Goal: Information Seeking & Learning: Find specific fact

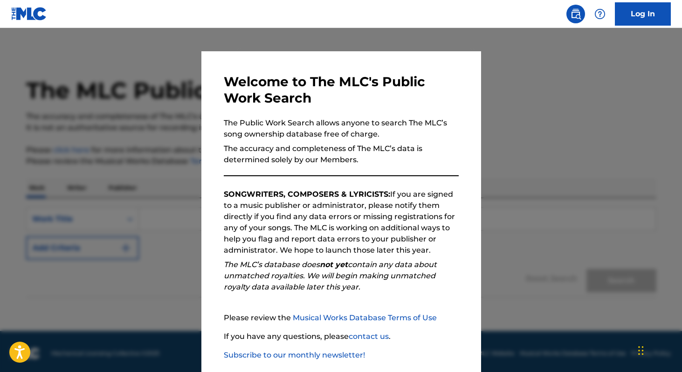
scroll to position [55, 0]
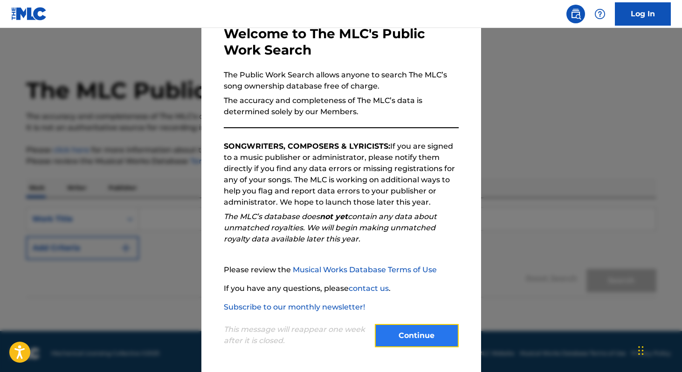
click at [388, 340] on button "Continue" at bounding box center [417, 335] width 84 height 23
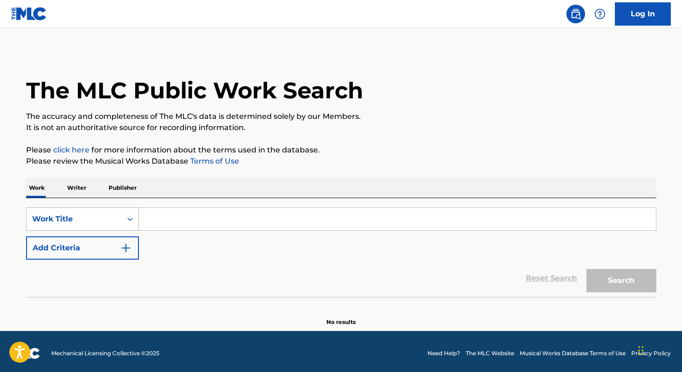
click at [101, 218] on div "Work Title" at bounding box center [74, 219] width 84 height 11
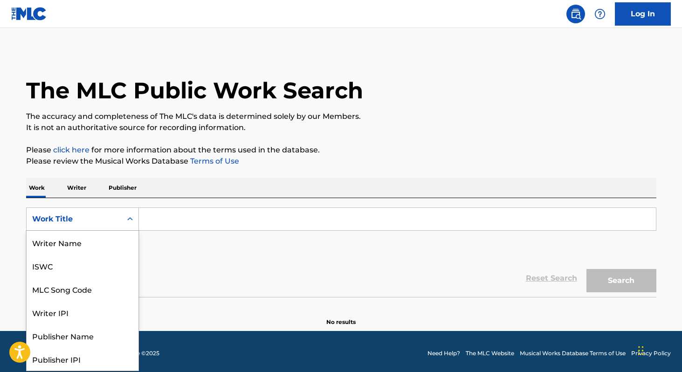
scroll to position [47, 0]
click at [101, 218] on div "Work Title" at bounding box center [74, 219] width 84 height 11
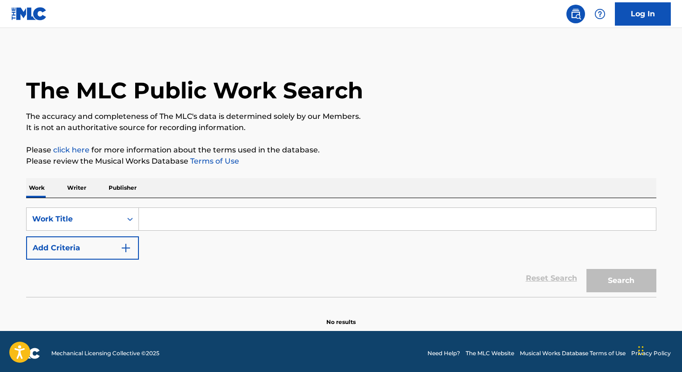
click at [177, 220] on input "Search Form" at bounding box center [397, 219] width 517 height 22
click at [254, 217] on input "Search Form" at bounding box center [397, 219] width 517 height 22
paste input "[PERSON_NAME]"
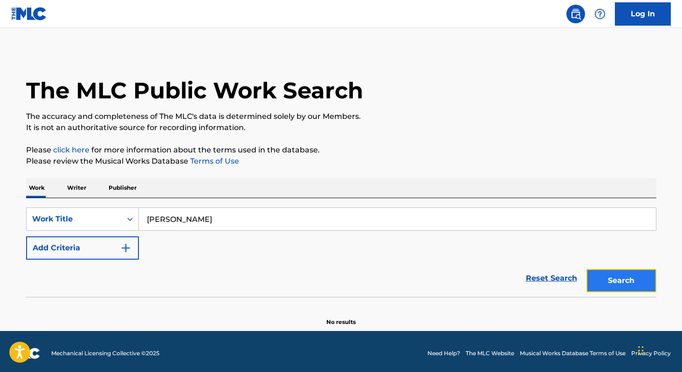
click at [609, 284] on button "Search" at bounding box center [622, 280] width 70 height 23
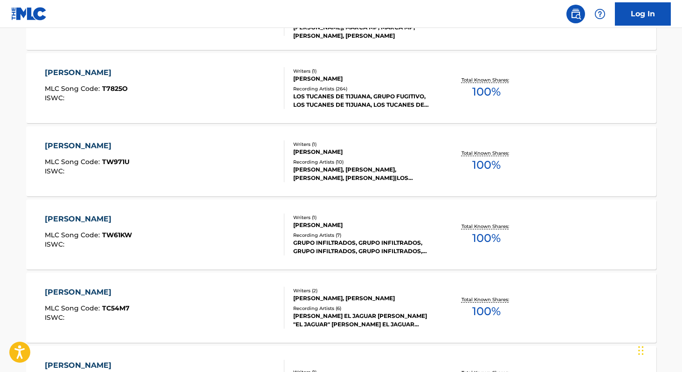
scroll to position [0, 0]
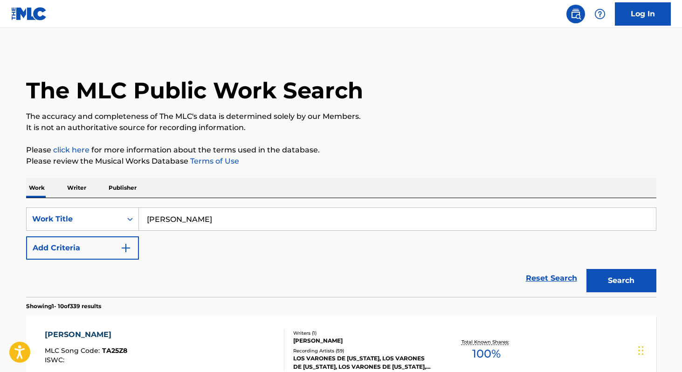
drag, startPoint x: 203, startPoint y: 224, endPoint x: 147, endPoint y: 222, distance: 56.0
click at [146, 223] on input "[PERSON_NAME]" at bounding box center [397, 219] width 517 height 22
click at [597, 274] on button "Search" at bounding box center [622, 280] width 70 height 23
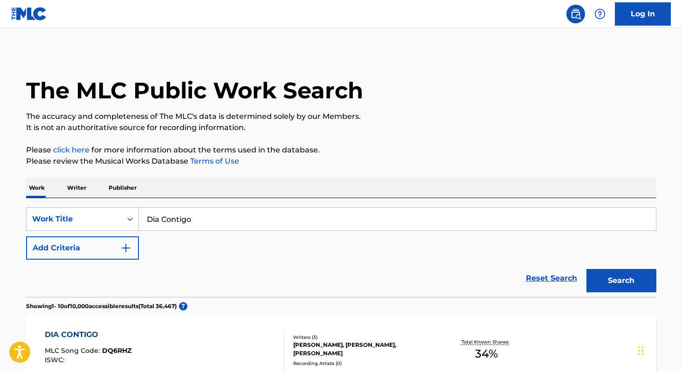
click at [271, 213] on input "Dia Contigo" at bounding box center [397, 219] width 517 height 22
click at [270, 215] on input "Dia Contigo" at bounding box center [397, 219] width 517 height 22
click at [587, 269] on button "Search" at bounding box center [622, 280] width 70 height 23
click at [244, 223] on input "Dia Contigo [PERSON_NAME]" at bounding box center [397, 219] width 517 height 22
drag, startPoint x: 267, startPoint y: 221, endPoint x: 141, endPoint y: 222, distance: 125.5
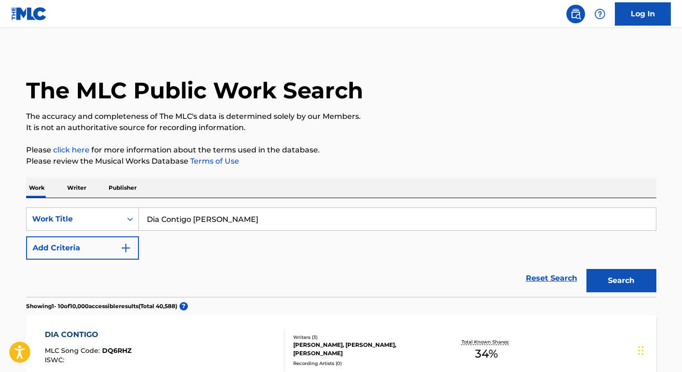
click at [140, 220] on input "Dia Contigo [PERSON_NAME]" at bounding box center [397, 219] width 517 height 22
paste input "[PERSON_NAME]"
type input "[PERSON_NAME]"
click at [631, 277] on button "Search" at bounding box center [622, 280] width 70 height 23
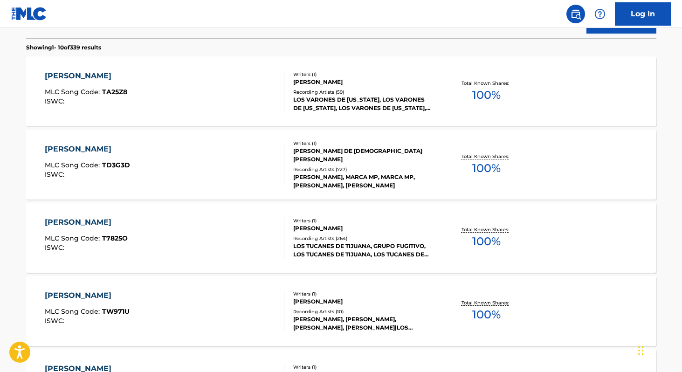
scroll to position [259, 0]
click at [354, 156] on div "[PERSON_NAME] DE [DEMOGRAPHIC_DATA][PERSON_NAME]" at bounding box center [363, 154] width 141 height 17
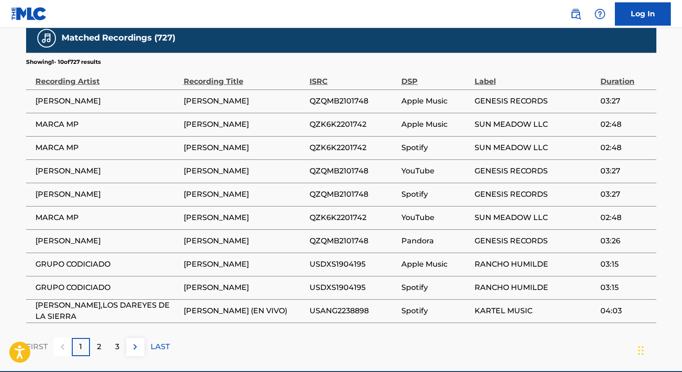
scroll to position [590, 0]
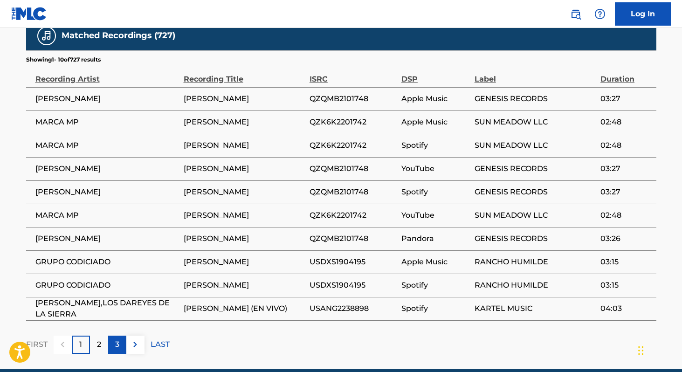
click at [109, 346] on div "3" at bounding box center [117, 345] width 18 height 18
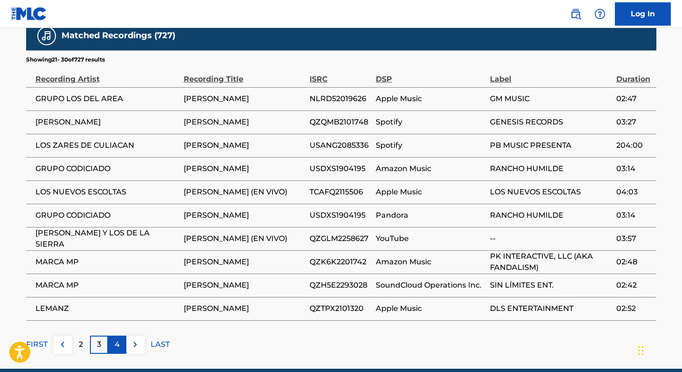
click at [117, 350] on p "4" at bounding box center [117, 344] width 5 height 11
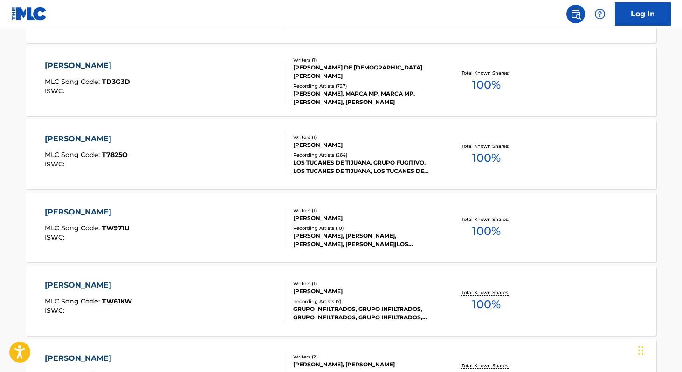
scroll to position [343, 0]
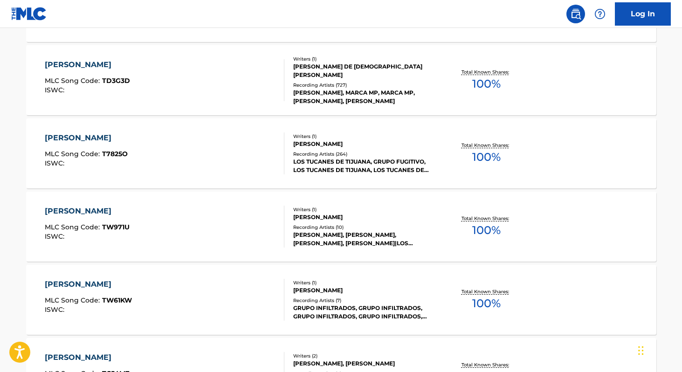
click at [359, 142] on div "[PERSON_NAME]" at bounding box center [363, 144] width 141 height 8
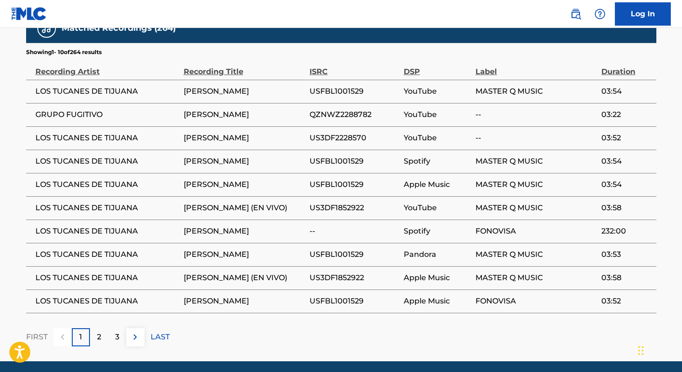
scroll to position [665, 0]
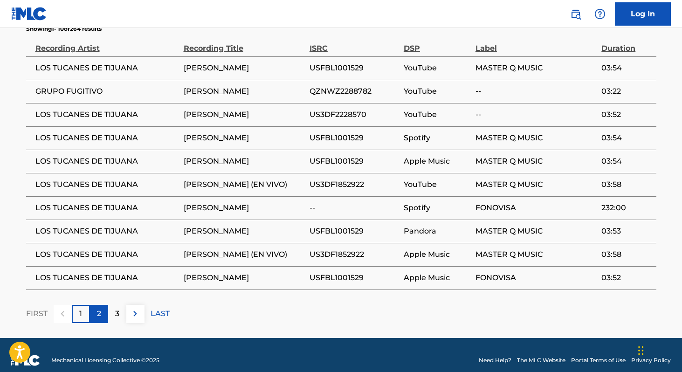
click at [100, 305] on div "2" at bounding box center [99, 314] width 18 height 18
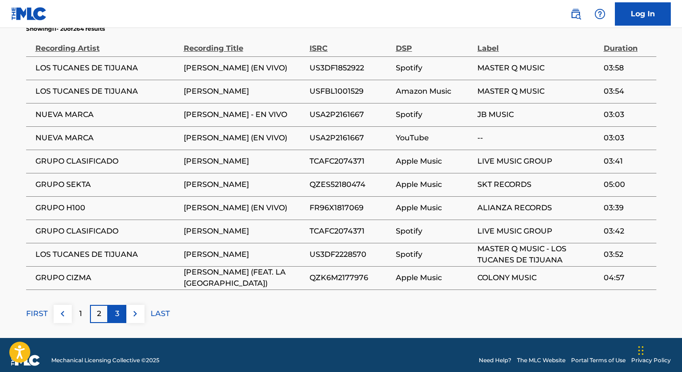
click at [122, 305] on div "3" at bounding box center [117, 314] width 18 height 18
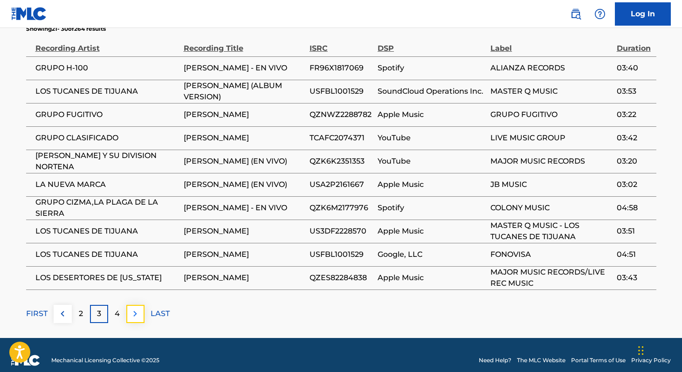
click at [136, 308] on img at bounding box center [135, 313] width 11 height 11
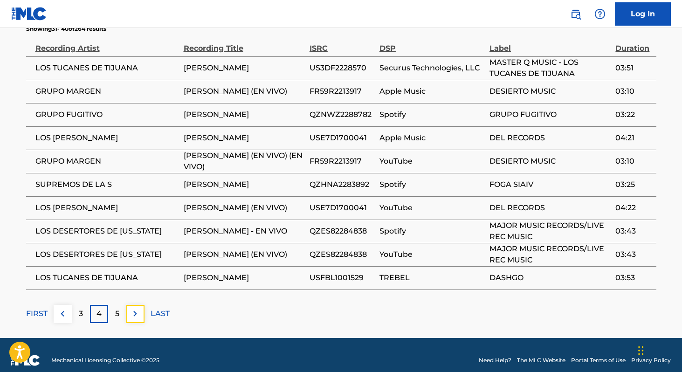
click at [136, 308] on img at bounding box center [135, 313] width 11 height 11
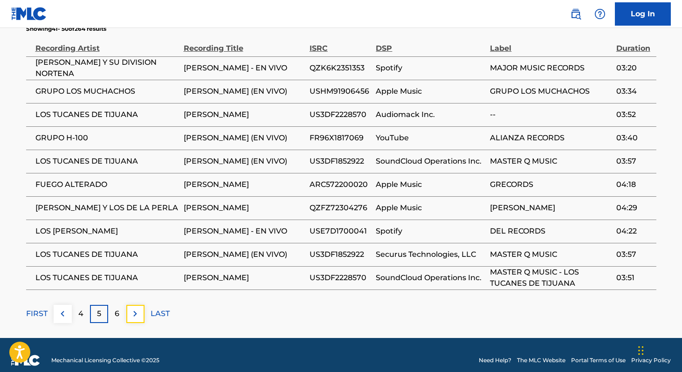
click at [136, 308] on img at bounding box center [135, 313] width 11 height 11
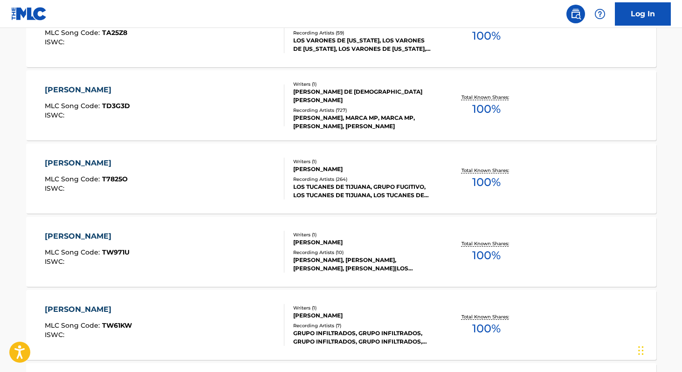
scroll to position [320, 0]
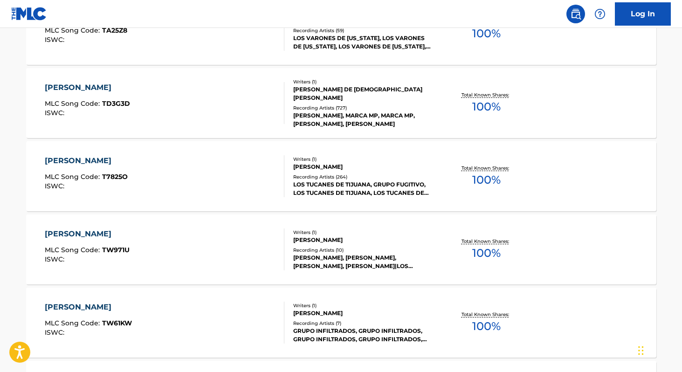
click at [308, 111] on div "[PERSON_NAME], MARCA MP, MARCA MP, [PERSON_NAME], [PERSON_NAME]" at bounding box center [363, 119] width 141 height 17
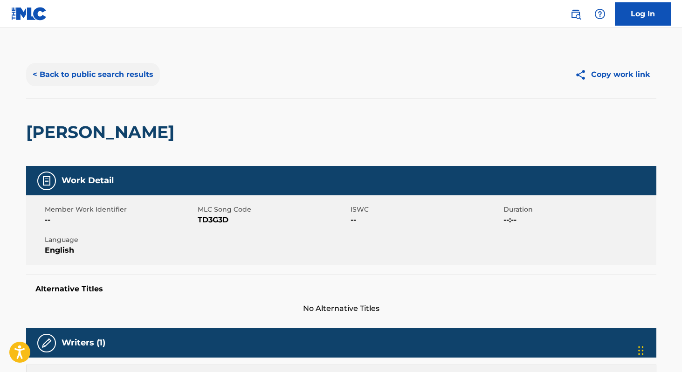
click at [114, 76] on button "< Back to public search results" at bounding box center [93, 74] width 134 height 23
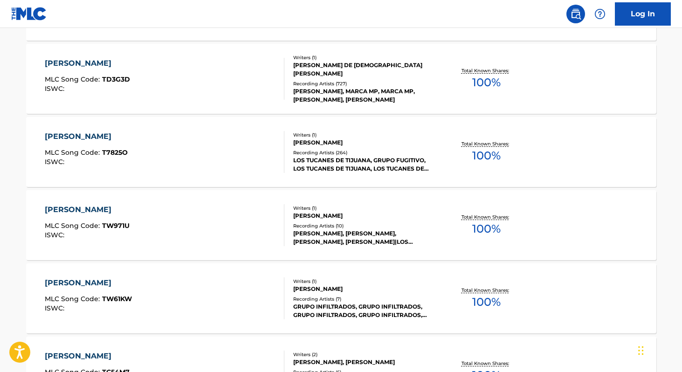
click at [252, 149] on div "[PERSON_NAME] MLC Song Code : T7825O ISWC :" at bounding box center [165, 152] width 240 height 42
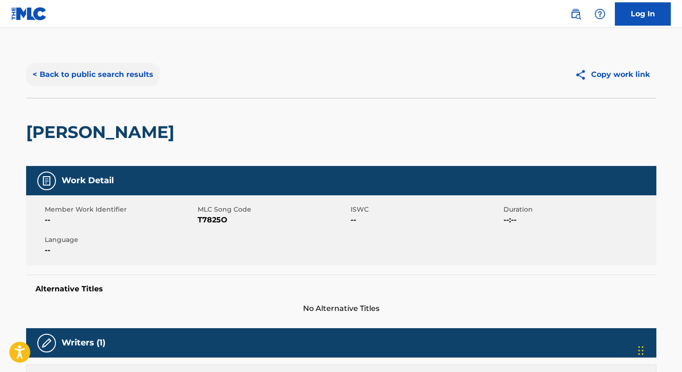
click at [85, 76] on button "< Back to public search results" at bounding box center [93, 74] width 134 height 23
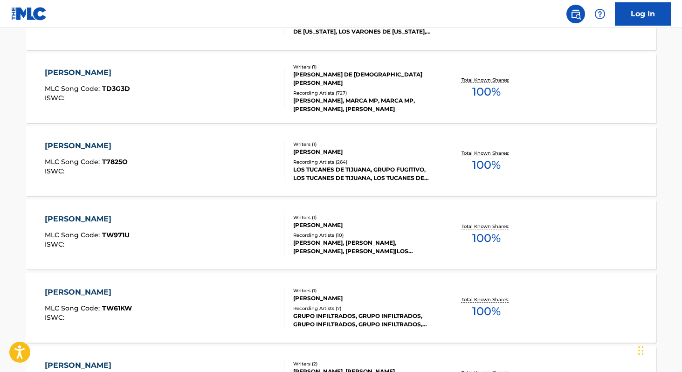
scroll to position [330, 0]
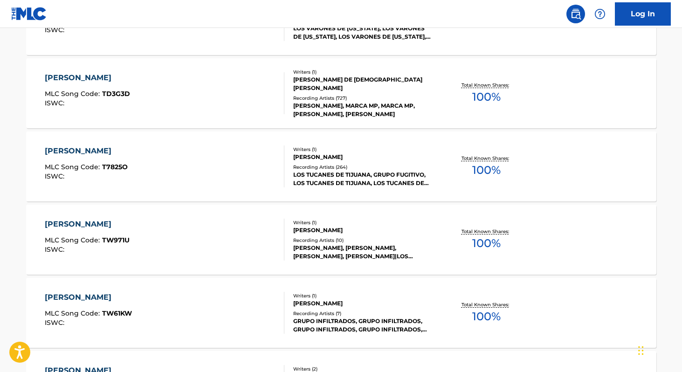
click at [236, 116] on div "[PERSON_NAME] MLC Song Code : TD3G3D ISWC : Writers ( 1 ) [PERSON_NAME] DE [PER…" at bounding box center [341, 93] width 631 height 70
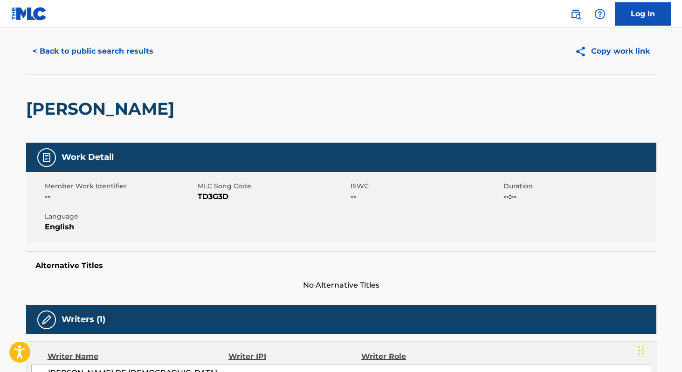
scroll to position [25, 0]
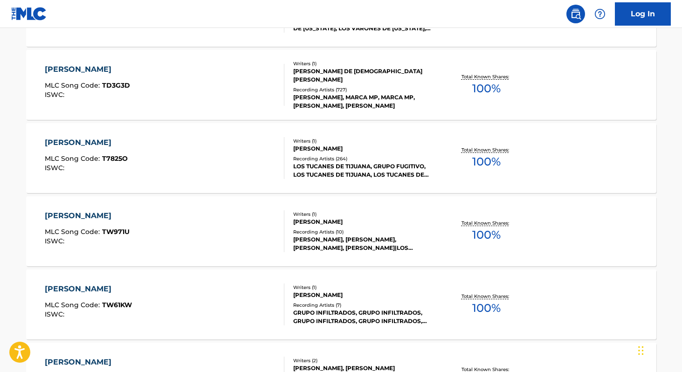
scroll to position [336, 0]
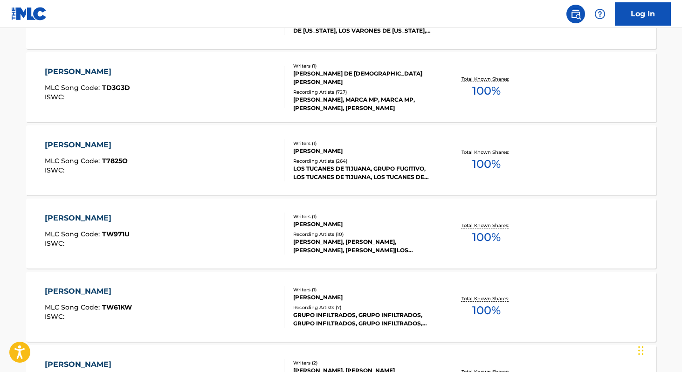
click at [396, 76] on div "[PERSON_NAME] DE [DEMOGRAPHIC_DATA][PERSON_NAME]" at bounding box center [363, 77] width 141 height 17
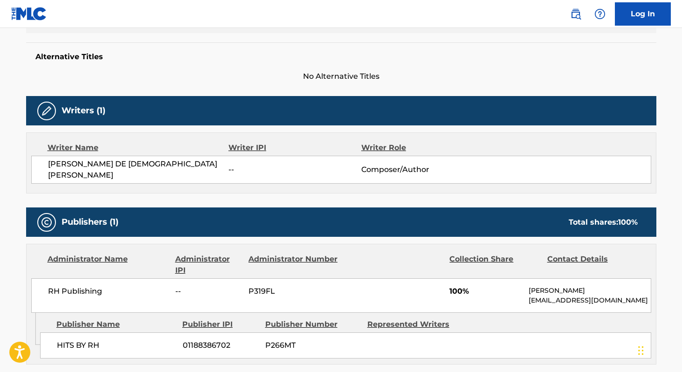
scroll to position [236, 0]
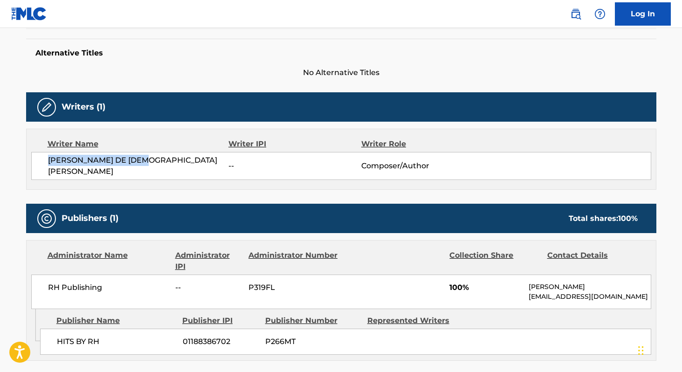
drag, startPoint x: 141, startPoint y: 164, endPoint x: 42, endPoint y: 166, distance: 99.4
click at [42, 166] on div "[PERSON_NAME] DE [PERSON_NAME] -- Composer/Author" at bounding box center [341, 166] width 620 height 28
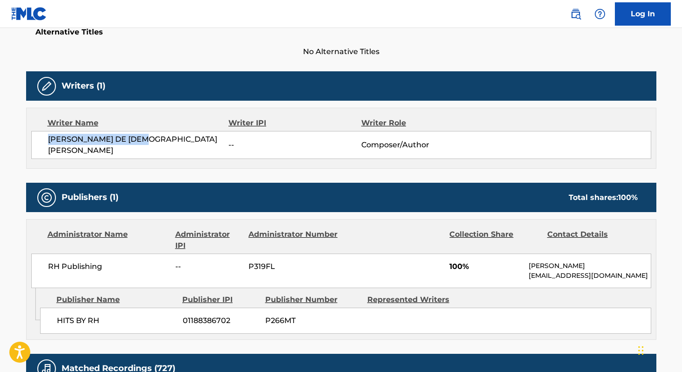
scroll to position [252, 0]
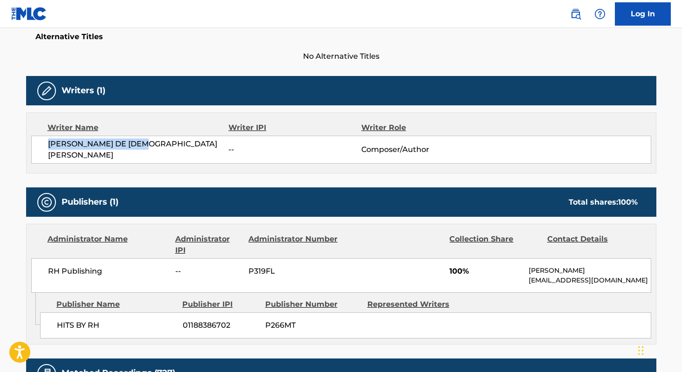
drag, startPoint x: 133, startPoint y: 155, endPoint x: 139, endPoint y: 153, distance: 7.1
click at [133, 155] on div "[PERSON_NAME] DE [PERSON_NAME] -- Composer/Author" at bounding box center [341, 150] width 620 height 28
drag, startPoint x: 148, startPoint y: 148, endPoint x: 49, endPoint y: 148, distance: 99.3
click at [49, 148] on span "[PERSON_NAME] DE [DEMOGRAPHIC_DATA][PERSON_NAME]" at bounding box center [138, 150] width 181 height 22
copy span "[PERSON_NAME] DE [DEMOGRAPHIC_DATA][PERSON_NAME]"
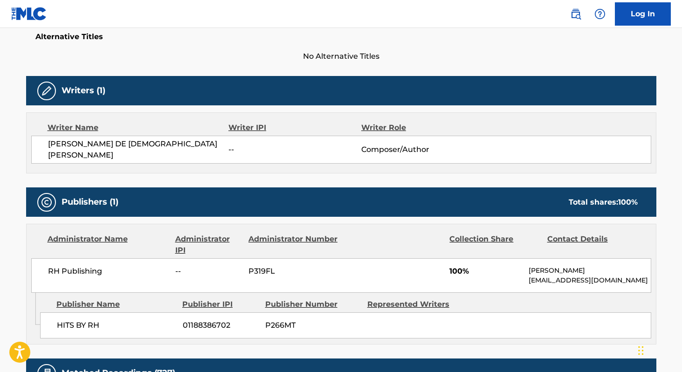
click at [172, 144] on span "[PERSON_NAME] DE [DEMOGRAPHIC_DATA][PERSON_NAME]" at bounding box center [138, 150] width 181 height 22
drag, startPoint x: 153, startPoint y: 149, endPoint x: 51, endPoint y: 146, distance: 101.7
click at [51, 146] on span "[PERSON_NAME] DE [DEMOGRAPHIC_DATA][PERSON_NAME]" at bounding box center [138, 150] width 181 height 22
click at [61, 150] on span "[PERSON_NAME] DE [DEMOGRAPHIC_DATA][PERSON_NAME]" at bounding box center [138, 150] width 181 height 22
drag, startPoint x: 148, startPoint y: 148, endPoint x: 72, endPoint y: 145, distance: 75.6
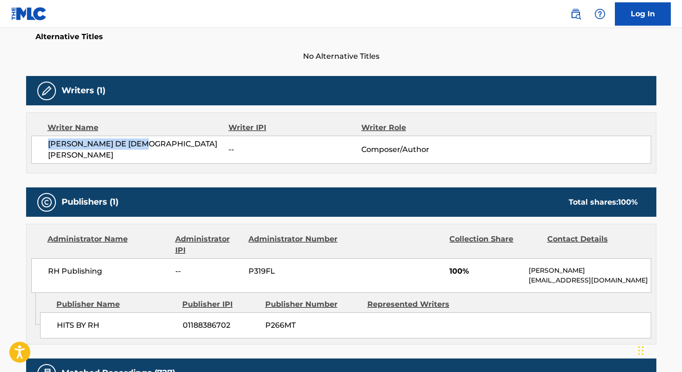
click at [40, 146] on div "[PERSON_NAME] DE [PERSON_NAME] -- Composer/Author" at bounding box center [341, 150] width 620 height 28
drag, startPoint x: 82, startPoint y: 145, endPoint x: 82, endPoint y: 107, distance: 37.3
click at [82, 143] on span "[PERSON_NAME] DE [DEMOGRAPHIC_DATA][PERSON_NAME]" at bounding box center [138, 150] width 181 height 22
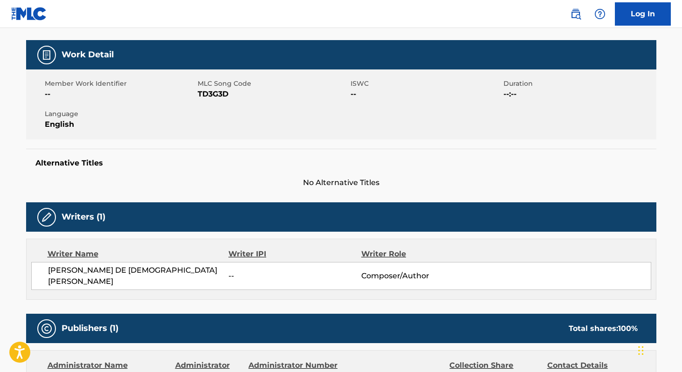
scroll to position [20, 0]
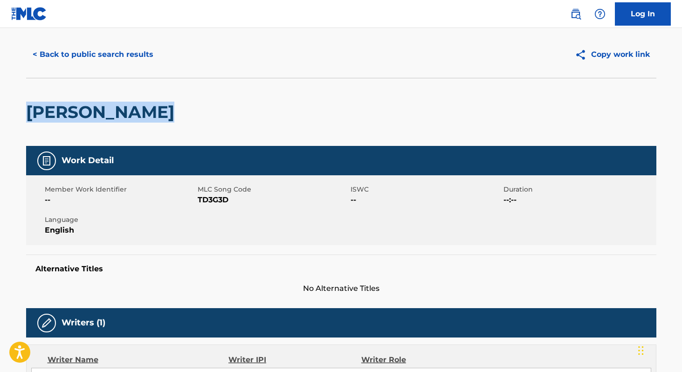
drag, startPoint x: 158, startPoint y: 111, endPoint x: 16, endPoint y: 117, distance: 141.4
copy h2 "[PERSON_NAME]"
click at [41, 54] on button "< Back to public search results" at bounding box center [93, 54] width 134 height 23
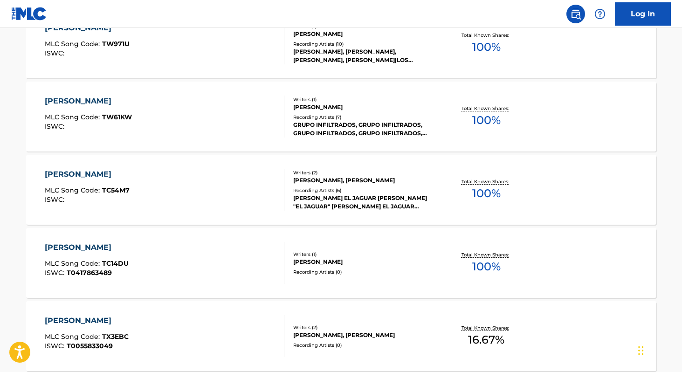
scroll to position [770, 0]
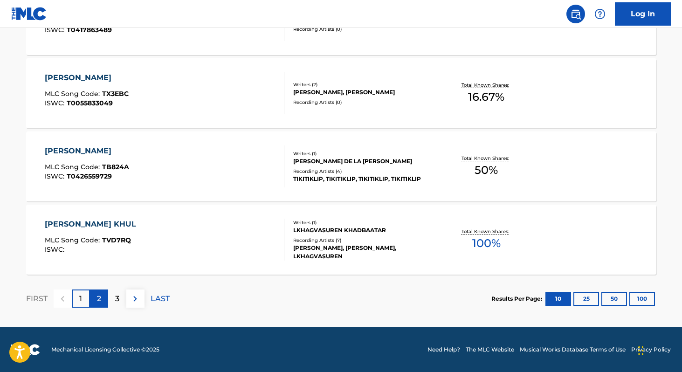
click at [97, 291] on div "2" at bounding box center [99, 299] width 18 height 18
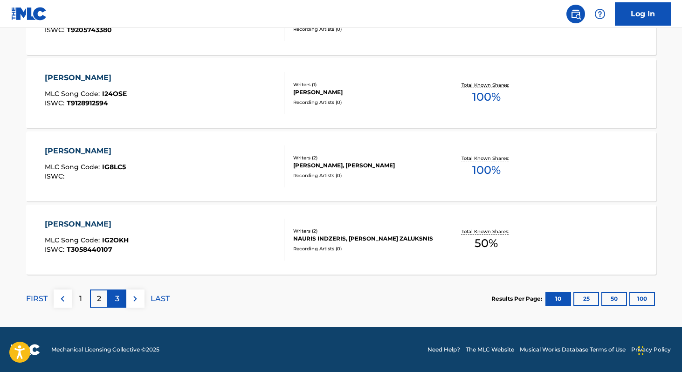
click at [123, 302] on div "3" at bounding box center [117, 299] width 18 height 18
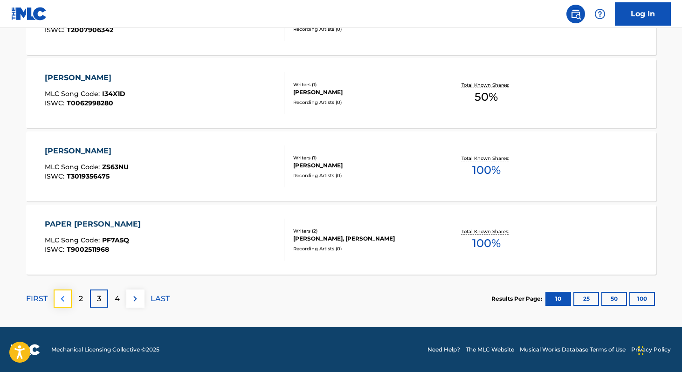
click at [67, 301] on img at bounding box center [62, 298] width 11 height 11
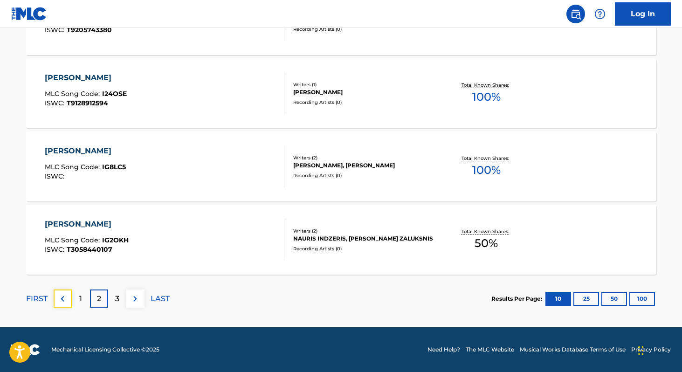
click at [67, 301] on img at bounding box center [62, 298] width 11 height 11
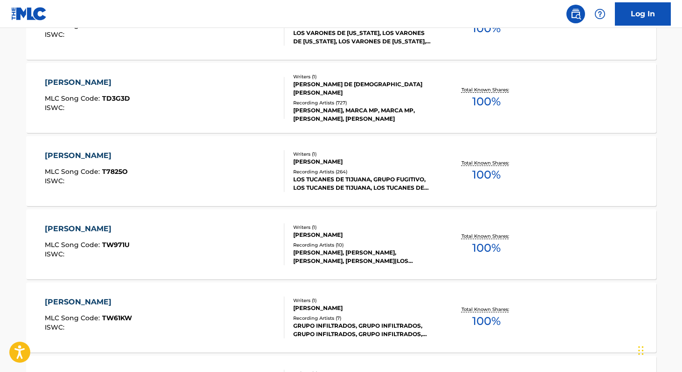
scroll to position [326, 0]
click at [192, 104] on div "[PERSON_NAME] MLC Song Code : TD3G3D ISWC :" at bounding box center [165, 97] width 240 height 42
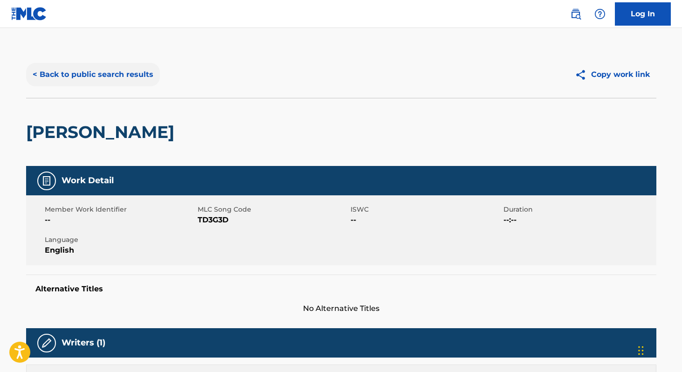
click at [109, 73] on button "< Back to public search results" at bounding box center [93, 74] width 134 height 23
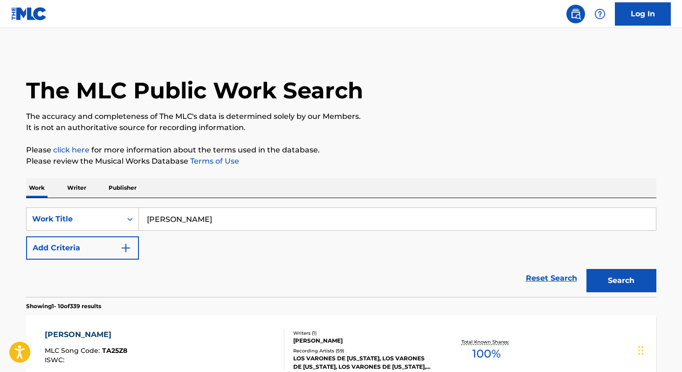
click at [204, 221] on input "[PERSON_NAME]" at bounding box center [397, 219] width 517 height 22
paste input "El Rápido"
click at [592, 279] on button "Search" at bounding box center [622, 280] width 70 height 23
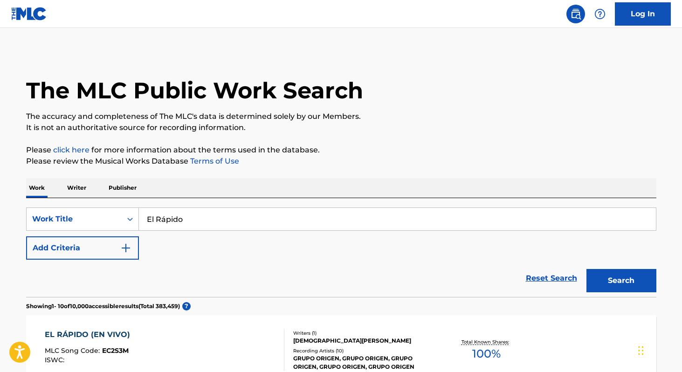
click at [165, 222] on input "El Rápido" at bounding box center [397, 219] width 517 height 22
type input "El Rapido"
click at [587, 269] on button "Search" at bounding box center [622, 280] width 70 height 23
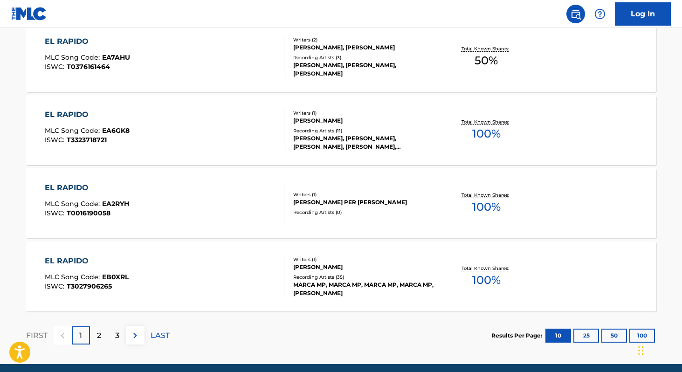
scroll to position [770, 0]
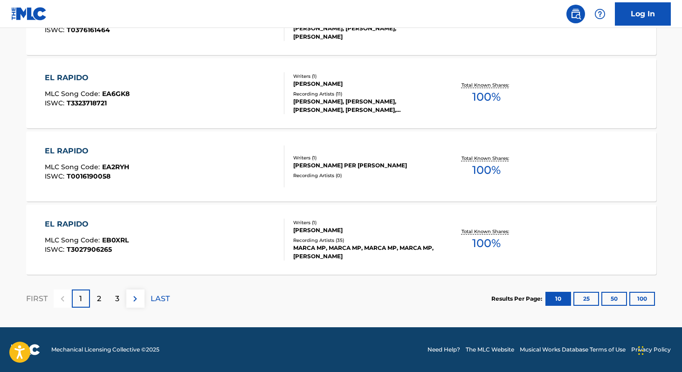
click at [365, 231] on div "[PERSON_NAME]" at bounding box center [363, 230] width 141 height 8
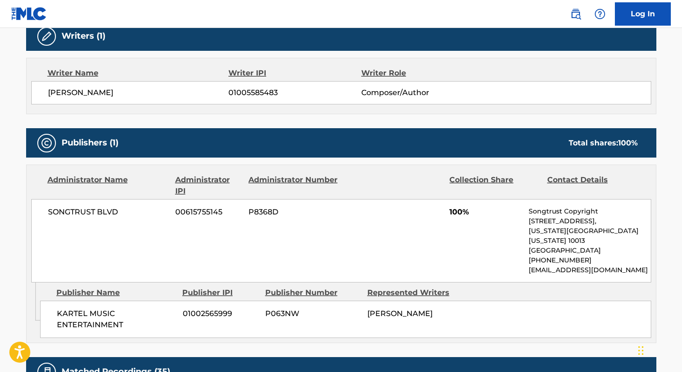
scroll to position [311, 0]
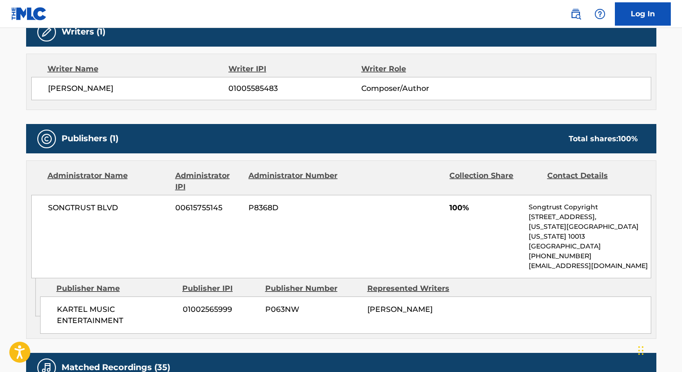
drag, startPoint x: 49, startPoint y: 89, endPoint x: 201, endPoint y: 95, distance: 152.6
click at [201, 95] on div "[PERSON_NAME] 01005585483 Composer/Author" at bounding box center [341, 88] width 620 height 23
copy span "[PERSON_NAME]"
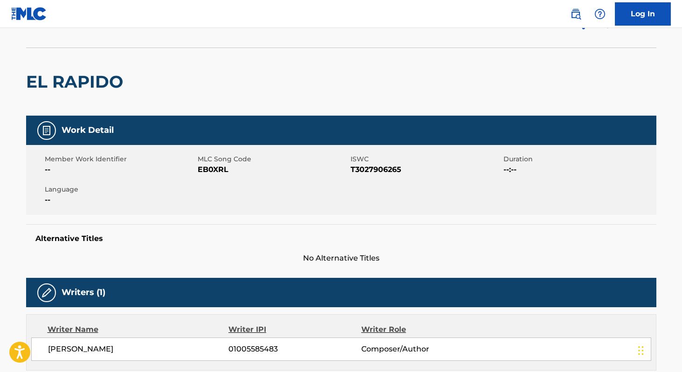
scroll to position [0, 0]
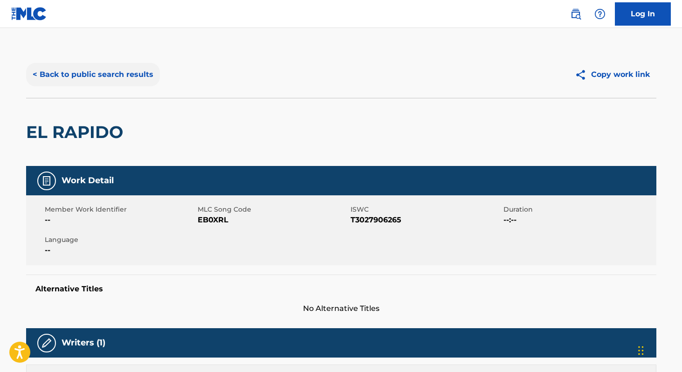
click at [111, 65] on button "< Back to public search results" at bounding box center [93, 74] width 134 height 23
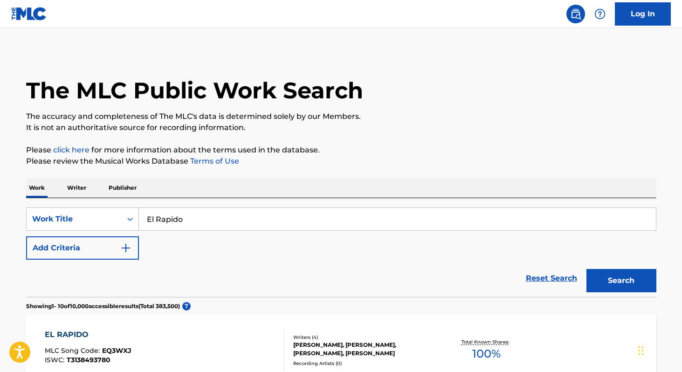
click at [198, 215] on input "El Rapido" at bounding box center [397, 219] width 517 height 22
type input "Gente Del Sombrero"
click at [620, 275] on button "Search" at bounding box center [622, 280] width 70 height 23
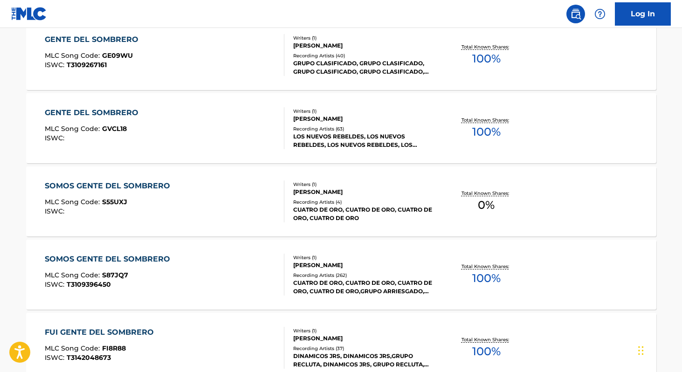
scroll to position [371, 0]
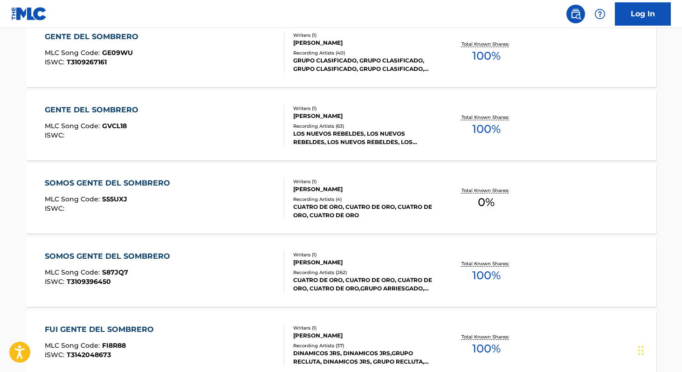
click at [353, 141] on div "LOS NUEVOS REBELDES, LOS NUEVOS REBELDES, LOS NUEVOS REBELDES, LOS NUEVOS REBEL…" at bounding box center [363, 138] width 141 height 17
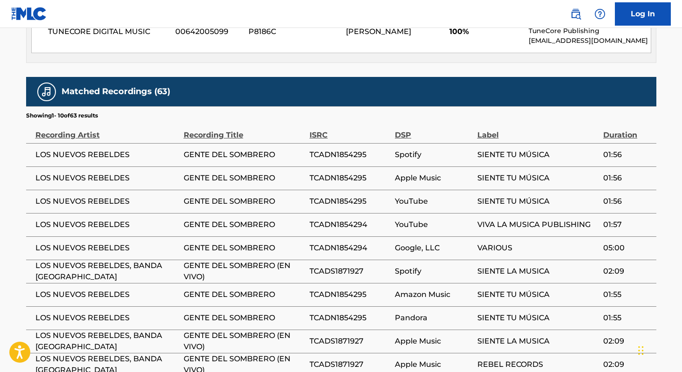
scroll to position [573, 0]
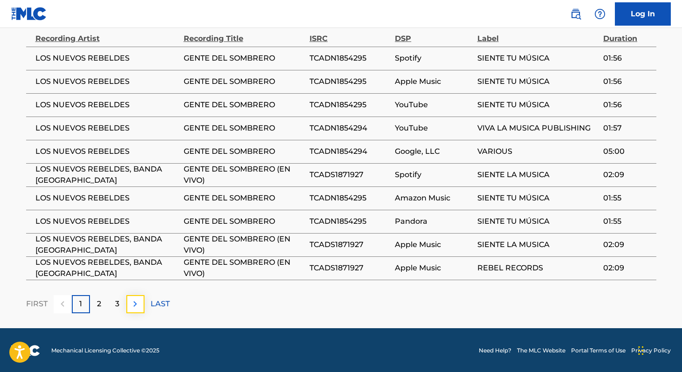
click at [132, 302] on img at bounding box center [135, 303] width 11 height 11
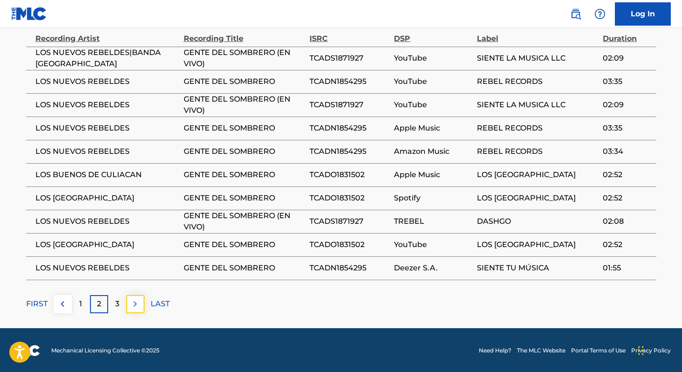
click at [132, 301] on img at bounding box center [135, 303] width 11 height 11
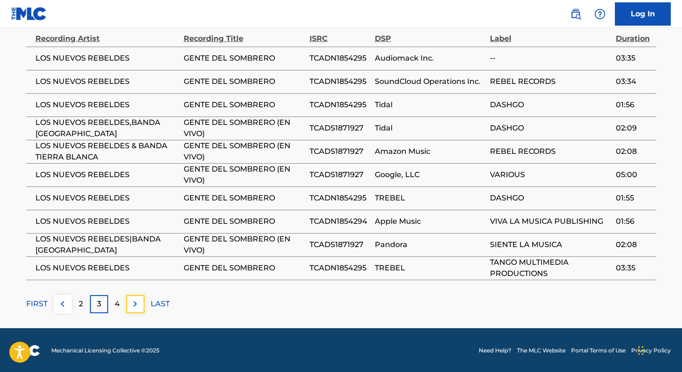
click at [132, 301] on img at bounding box center [135, 303] width 11 height 11
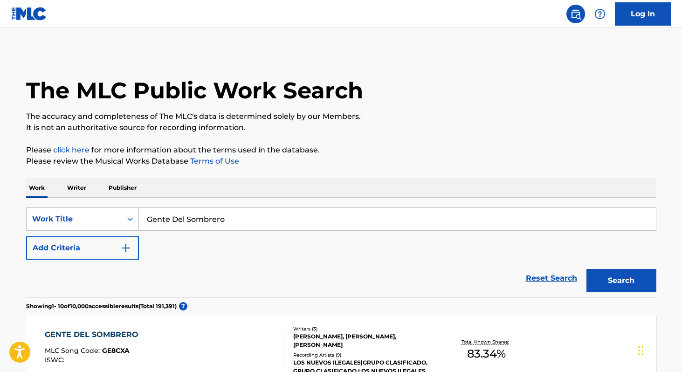
click at [192, 220] on input "Gente Del Sombrero" at bounding box center [397, 219] width 517 height 22
type input "Ya Se Fue [PERSON_NAME]"
click at [613, 271] on button "Search" at bounding box center [622, 280] width 70 height 23
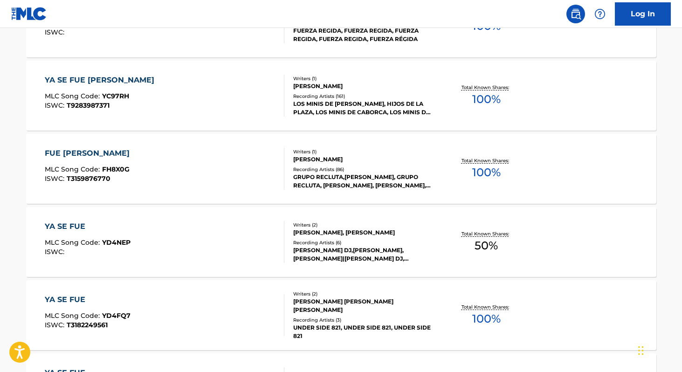
scroll to position [323, 0]
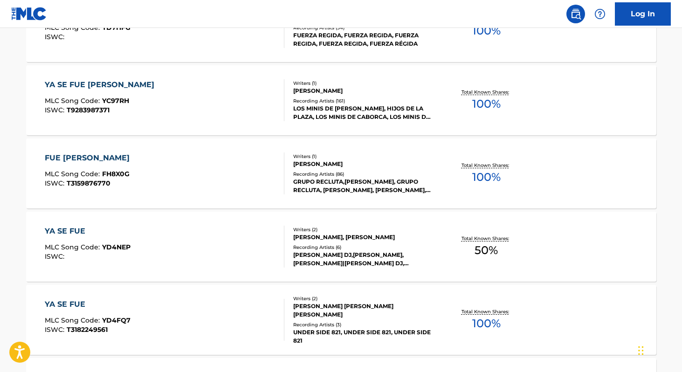
click at [328, 82] on div "Writers ( 1 )" at bounding box center [363, 83] width 141 height 7
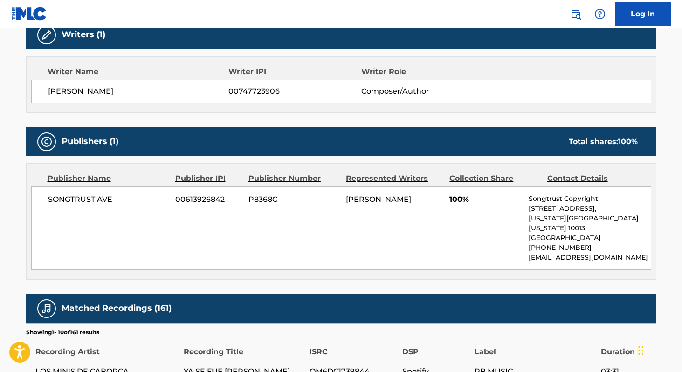
scroll to position [305, 0]
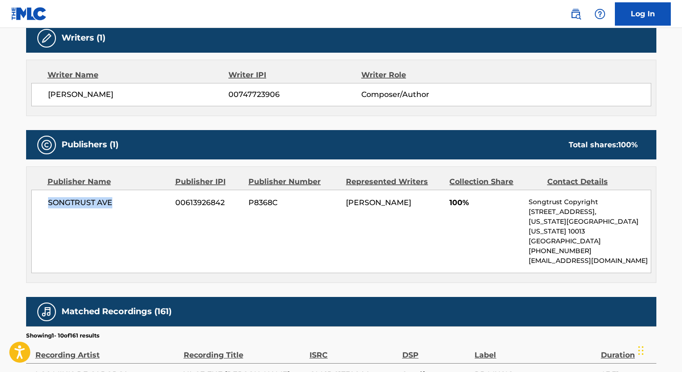
drag, startPoint x: 134, startPoint y: 205, endPoint x: 46, endPoint y: 203, distance: 88.2
click at [46, 203] on div "SONGTRUST AVE 00613926842 P8368C [PERSON_NAME] 100% Songtrust Copyright [STREET…" at bounding box center [341, 231] width 620 height 83
copy span "SONGTRUST AVE"
drag, startPoint x: 149, startPoint y: 215, endPoint x: 169, endPoint y: 94, distance: 122.4
click at [149, 215] on div "SONGTRUST AVE 00613926842 P8368C [PERSON_NAME] 100% Songtrust Copyright [STREET…" at bounding box center [341, 231] width 620 height 83
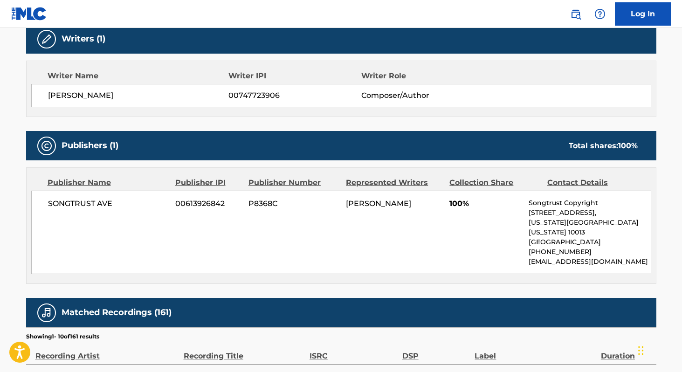
scroll to position [0, 0]
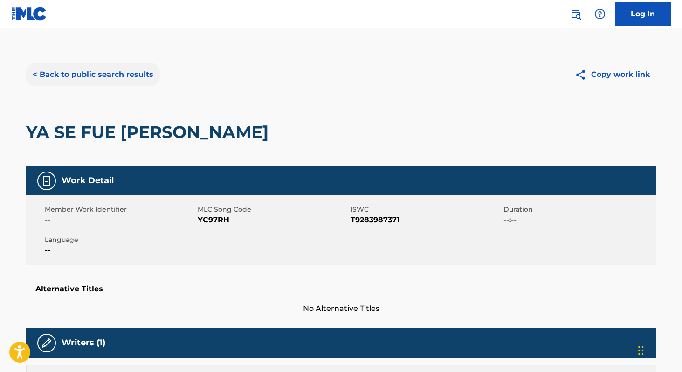
click at [79, 71] on button "< Back to public search results" at bounding box center [93, 74] width 134 height 23
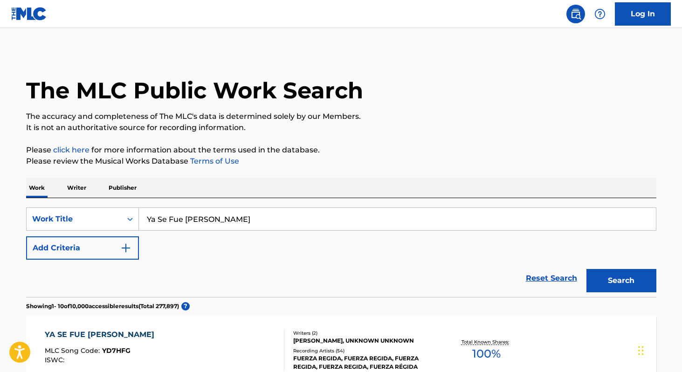
click at [231, 215] on input "Ya Se Fue [PERSON_NAME]" at bounding box center [397, 219] width 517 height 22
drag, startPoint x: 147, startPoint y: 220, endPoint x: 121, endPoint y: 221, distance: 26.6
click at [121, 221] on div "SearchWithCriteria51accc2c-8628-4b5b-abdb-58698a2cc19f Work Title El Buho" at bounding box center [341, 219] width 631 height 23
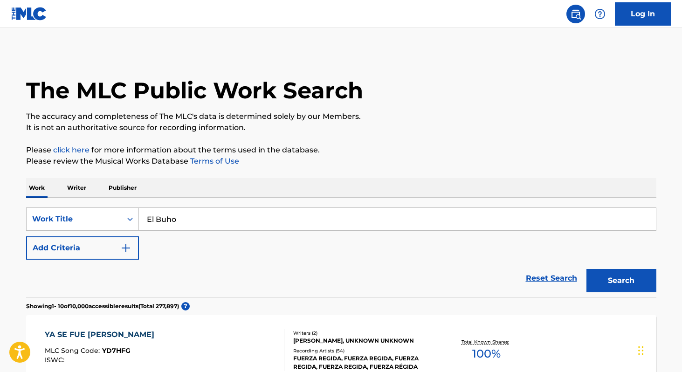
paste input "ú"
click at [613, 277] on button "Search" at bounding box center [622, 280] width 70 height 23
click at [221, 214] on input "El Búho" at bounding box center [397, 219] width 517 height 22
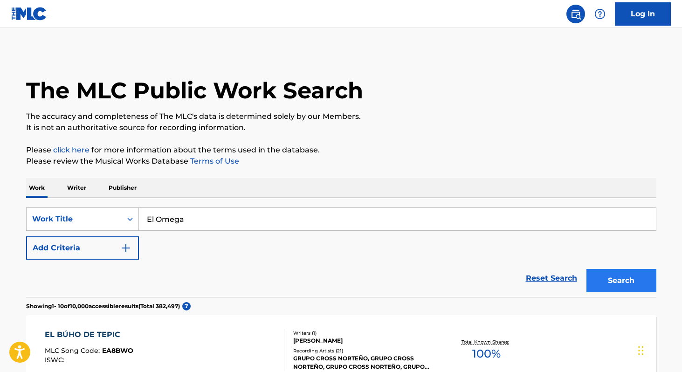
type input "El Omega"
click at [637, 283] on button "Search" at bounding box center [622, 280] width 70 height 23
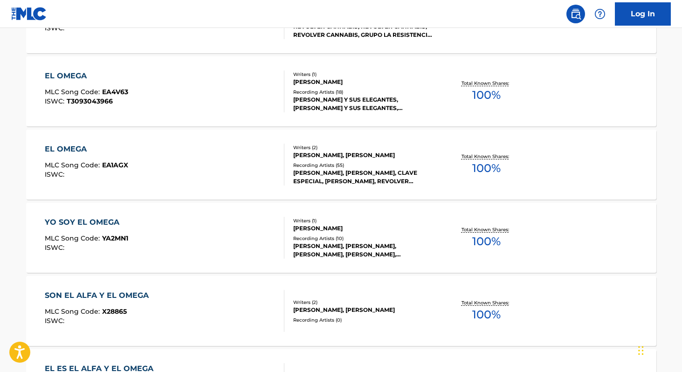
scroll to position [333, 0]
click at [348, 149] on div "Writers ( 2 )" at bounding box center [363, 147] width 141 height 7
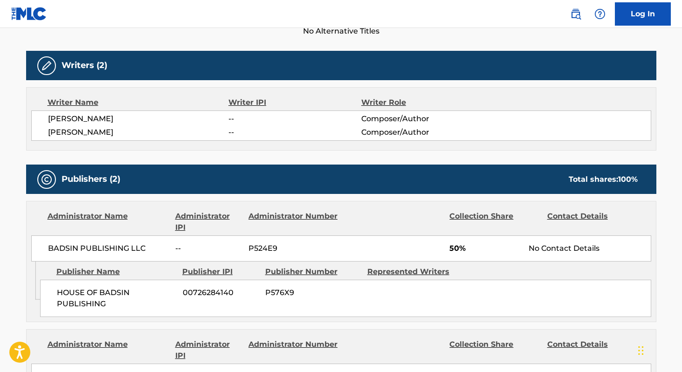
scroll to position [279, 0]
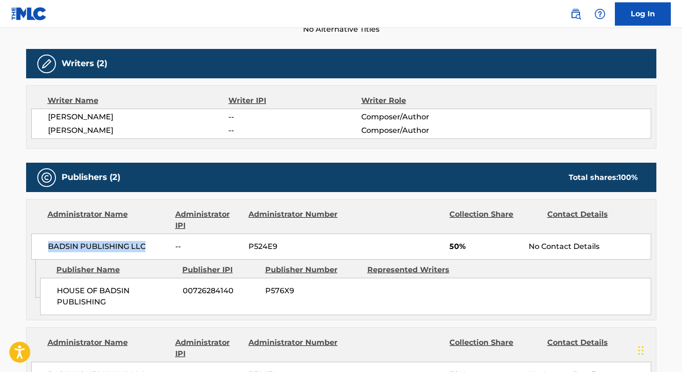
drag, startPoint x: 45, startPoint y: 246, endPoint x: 153, endPoint y: 250, distance: 107.8
click at [153, 250] on div "BADSIN PUBLISHING LLC -- P524E9 50% No Contact Details" at bounding box center [341, 247] width 620 height 26
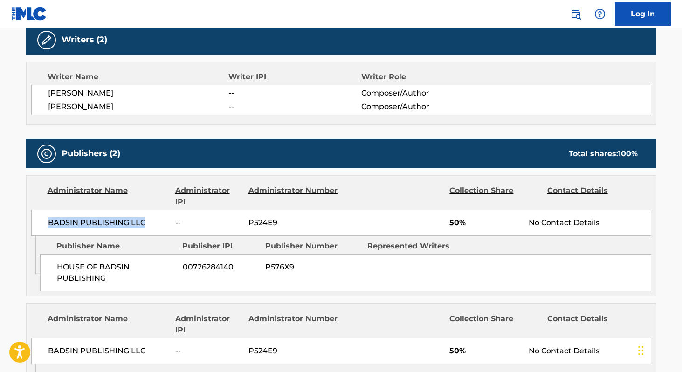
scroll to position [313, 0]
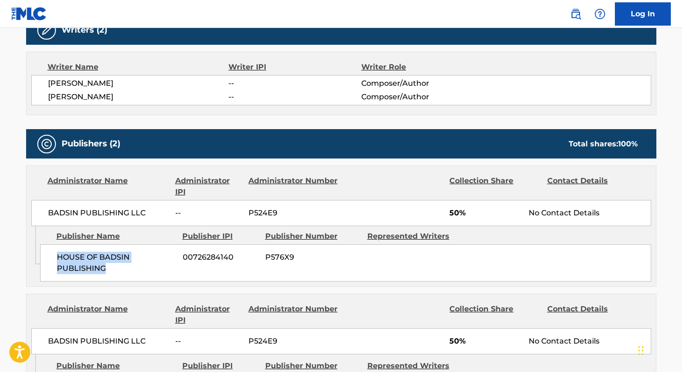
drag, startPoint x: 57, startPoint y: 256, endPoint x: 108, endPoint y: 267, distance: 52.1
click at [108, 267] on span "HOUSE OF BADSIN PUBLISHING" at bounding box center [116, 263] width 119 height 22
copy span "HOUSE OF BADSIN PUBLISHING"
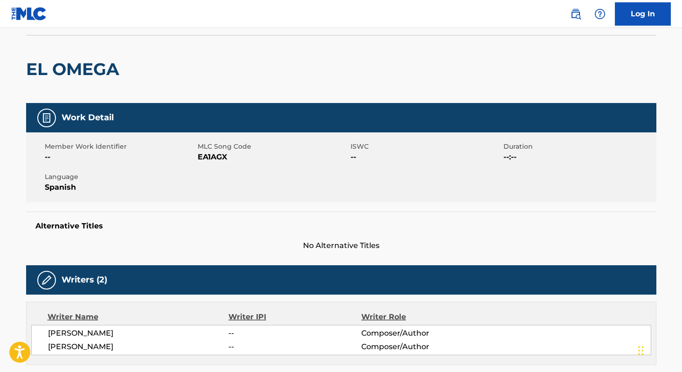
scroll to position [0, 0]
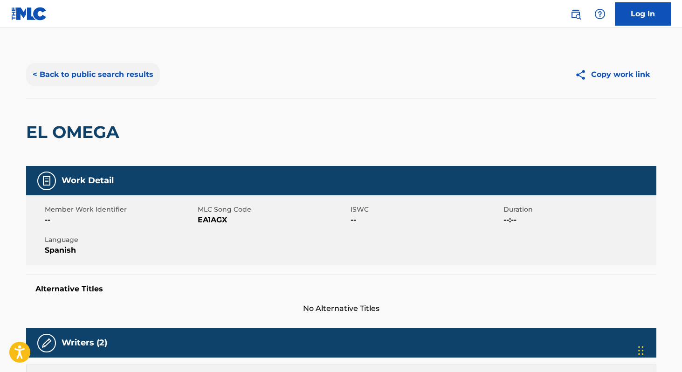
click at [114, 77] on button "< Back to public search results" at bounding box center [93, 74] width 134 height 23
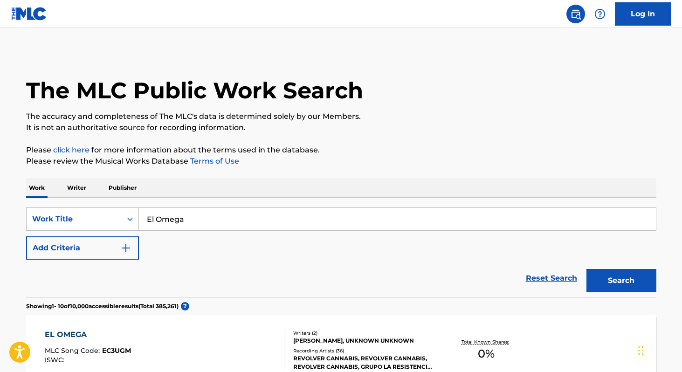
click at [289, 213] on input "El Omega" at bounding box center [397, 219] width 517 height 22
paste input "Puño De Tierra"
drag, startPoint x: 354, startPoint y: 220, endPoint x: 207, endPoint y: 223, distance: 147.4
click at [207, 223] on input "Puño De TierraEl Omega" at bounding box center [397, 219] width 517 height 22
click at [600, 275] on button "Search" at bounding box center [622, 280] width 70 height 23
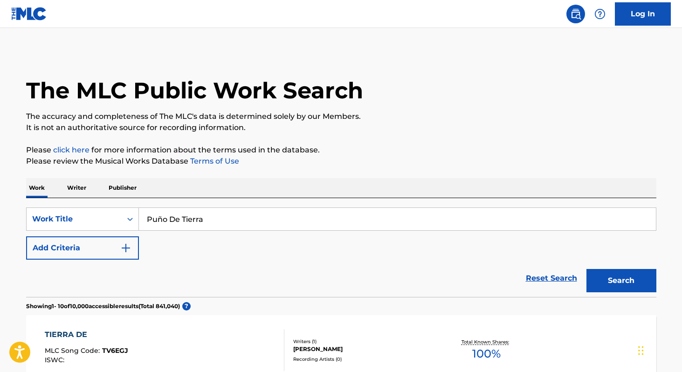
click at [161, 217] on input "Puño De Tierra" at bounding box center [397, 219] width 517 height 22
click at [587, 269] on button "Search" at bounding box center [622, 280] width 70 height 23
type input "Puno De Tierra"
click at [587, 269] on button "Search" at bounding box center [622, 280] width 70 height 23
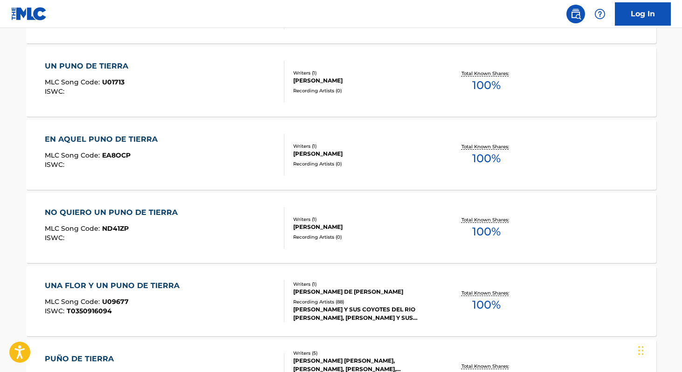
scroll to position [520, 0]
